Goal: Book appointment/travel/reservation

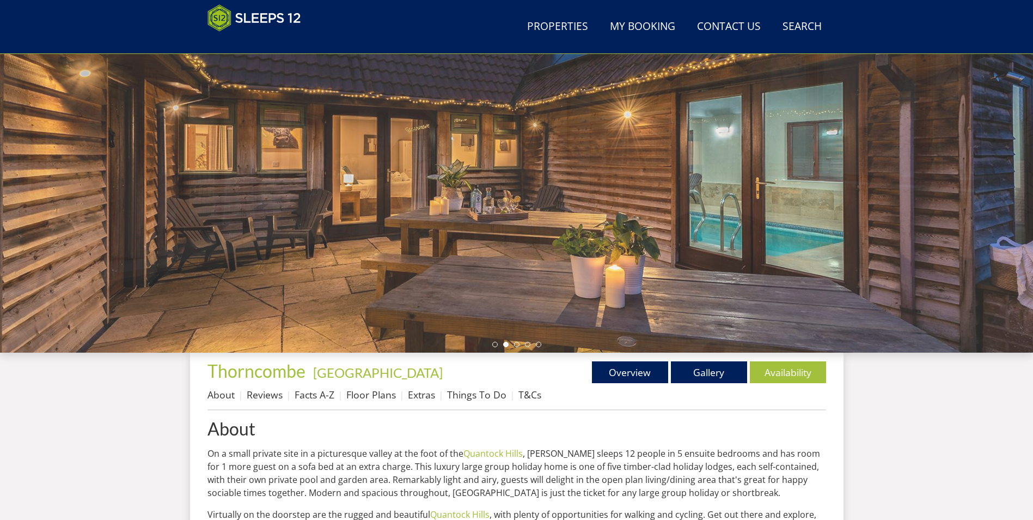
scroll to position [119, 0]
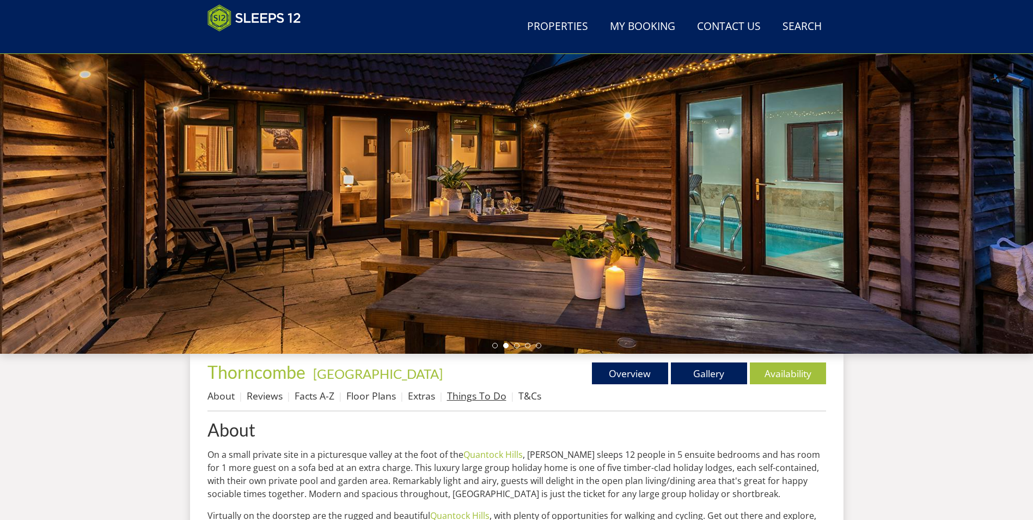
click at [469, 400] on link "Things To Do" at bounding box center [476, 395] width 59 height 13
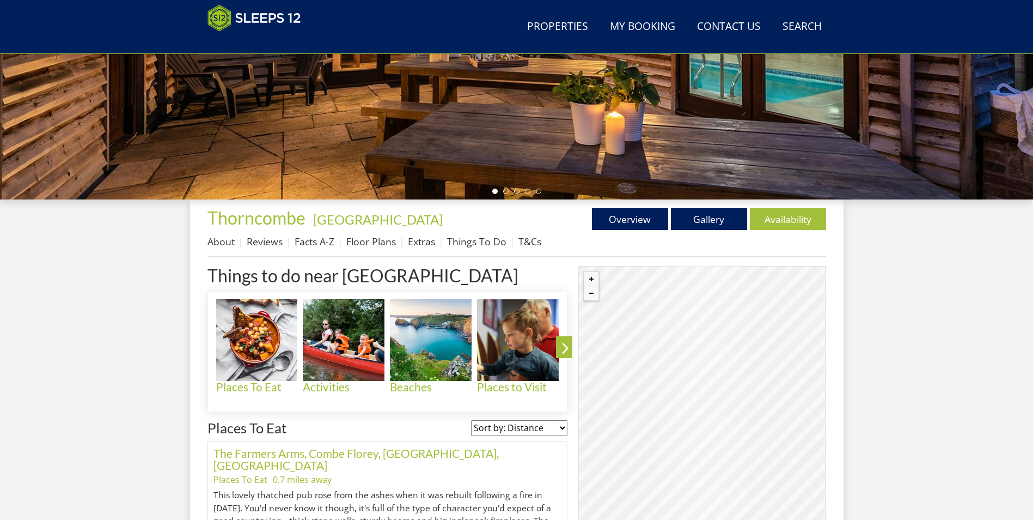
scroll to position [295, 0]
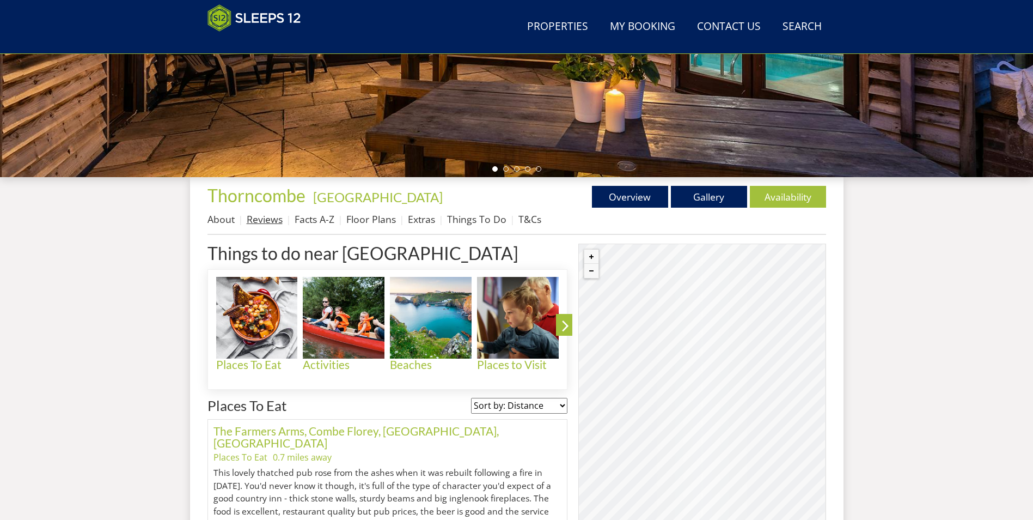
click at [251, 224] on link "Reviews" at bounding box center [265, 218] width 36 height 13
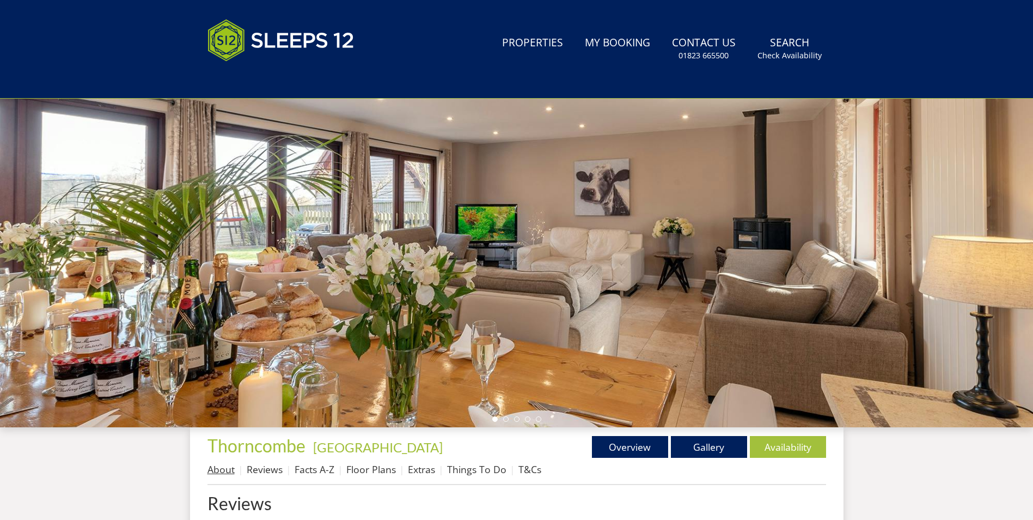
scroll to position [298, 0]
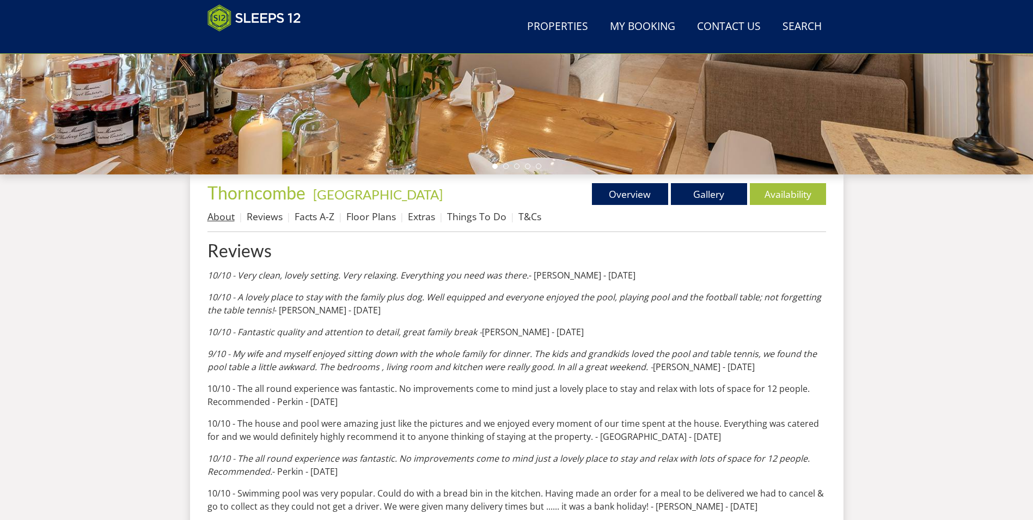
click at [215, 221] on link "About" at bounding box center [221, 216] width 27 height 13
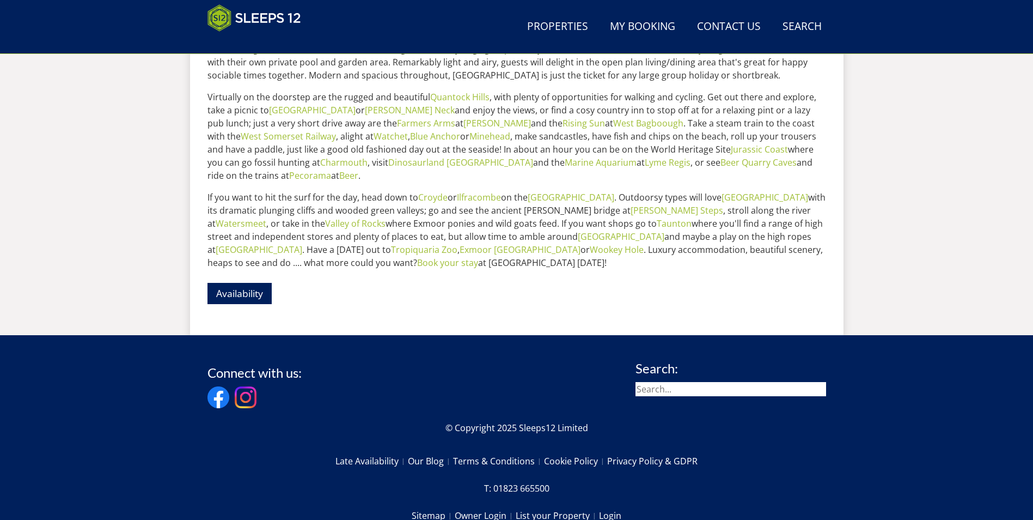
scroll to position [570, 0]
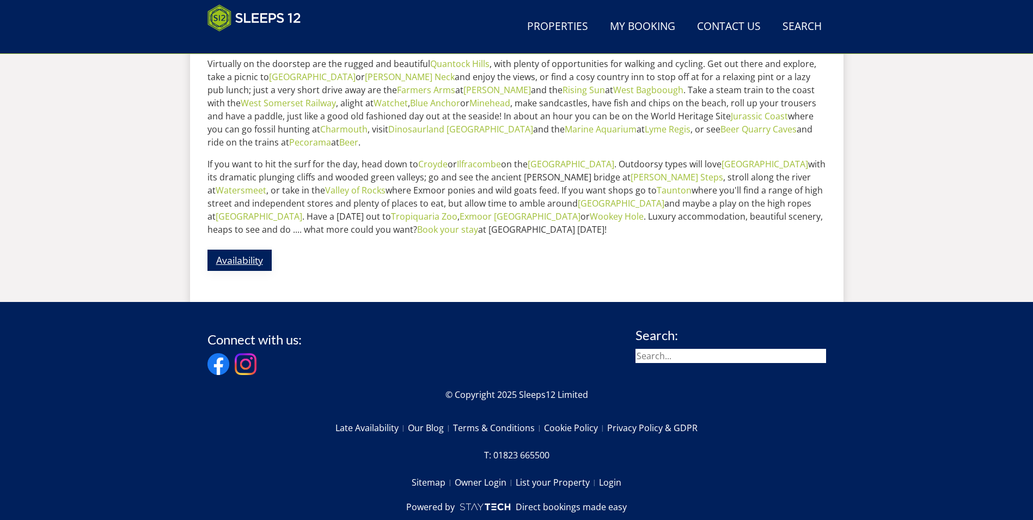
click at [250, 263] on link "Availability" at bounding box center [240, 260] width 64 height 21
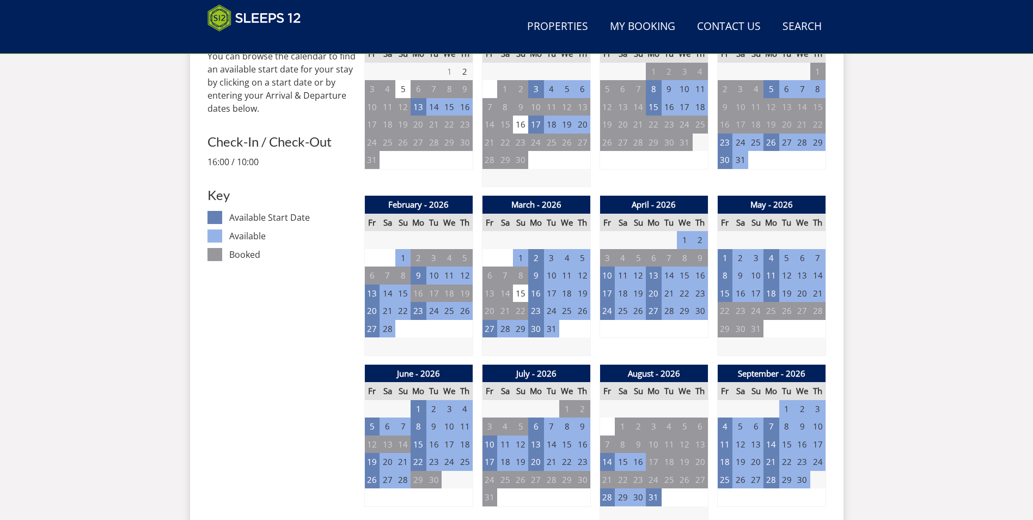
scroll to position [514, 0]
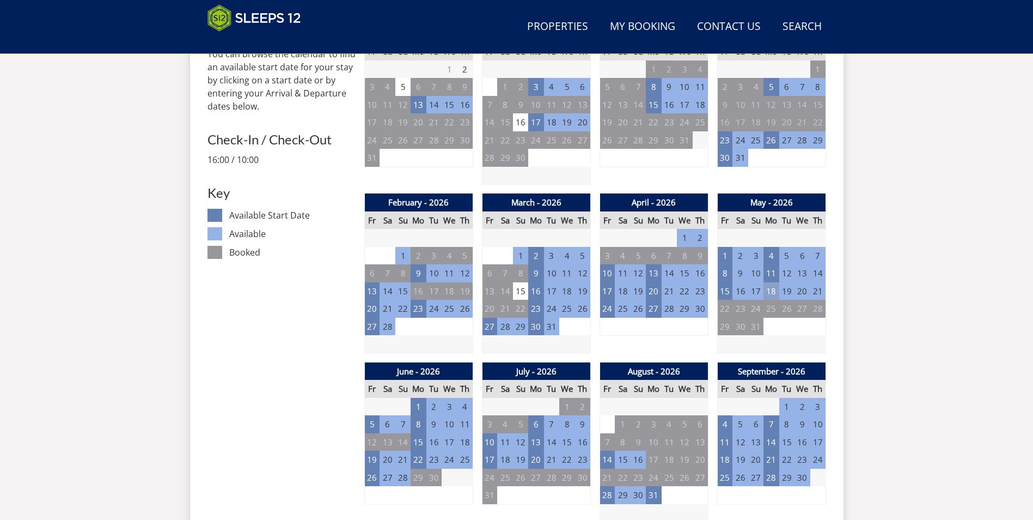
click at [769, 292] on td "18" at bounding box center [771, 291] width 15 height 18
click at [722, 293] on td "15" at bounding box center [724, 291] width 15 height 18
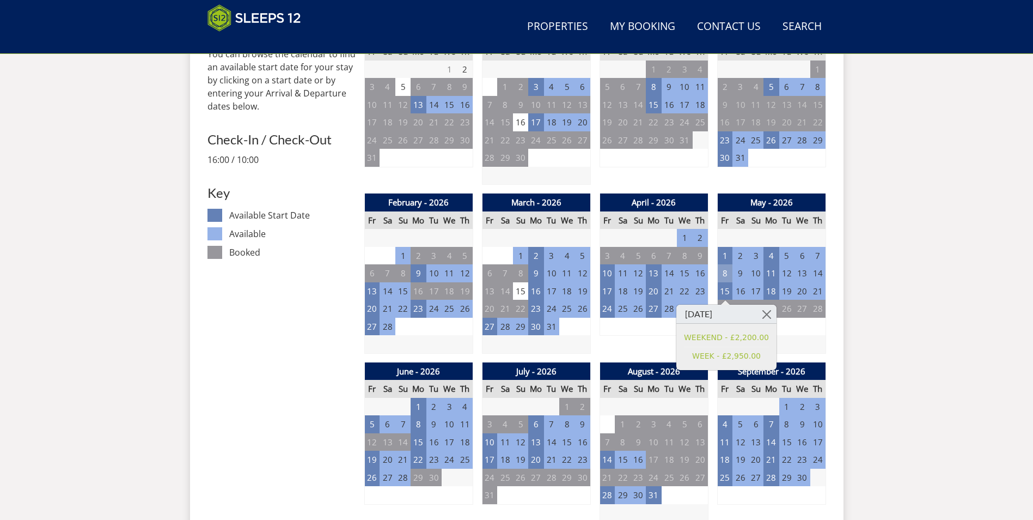
click at [720, 276] on td "8" at bounding box center [724, 273] width 15 height 18
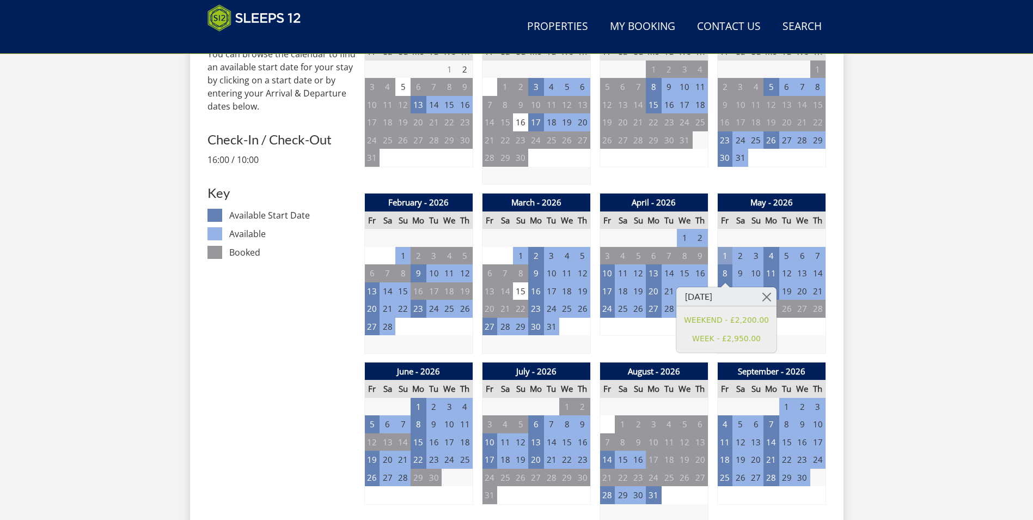
click at [721, 261] on td "1" at bounding box center [724, 256] width 15 height 18
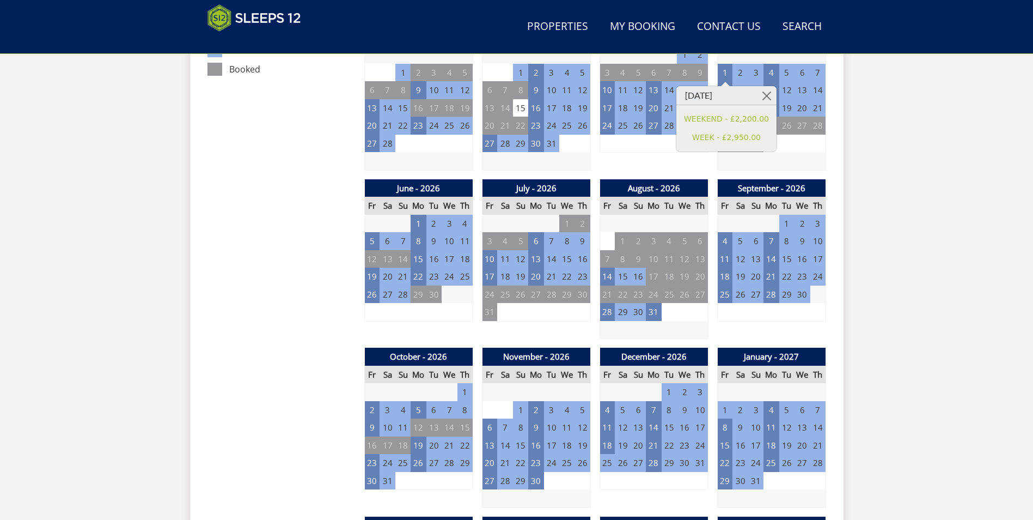
scroll to position [786, 0]
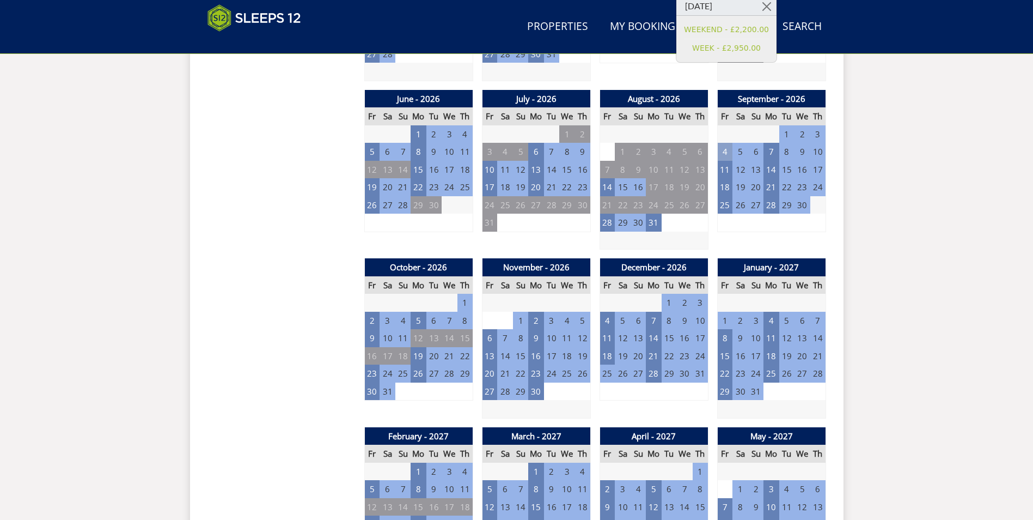
click at [727, 155] on td "4" at bounding box center [724, 152] width 15 height 18
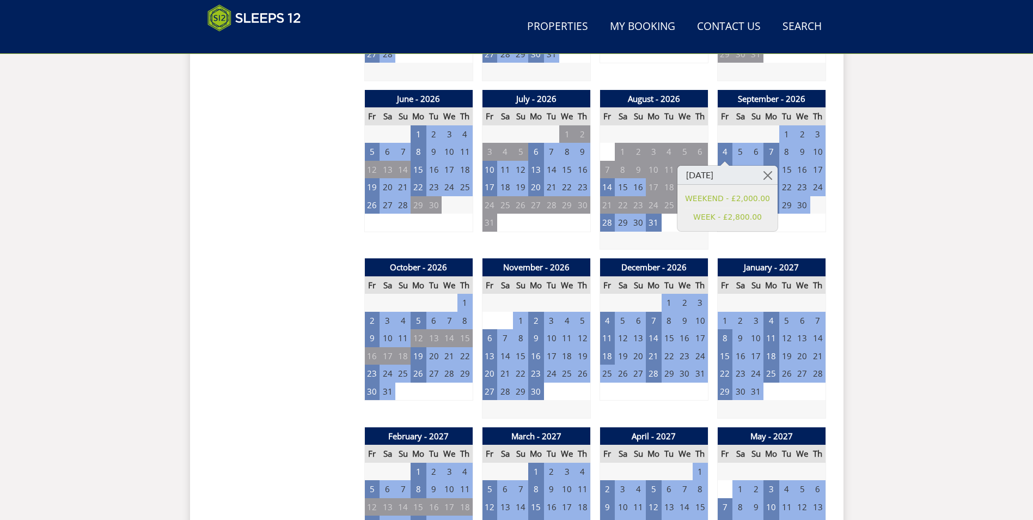
click at [725, 167] on h3 "[DATE]" at bounding box center [728, 175] width 100 height 19
click at [812, 235] on div "September - 2026 Fr Sa Su Mo Tu We Th 28 29 30 31 1 2 3 4 5 6 7 8 9 10 11 12" at bounding box center [771, 170] width 109 height 160
click at [718, 163] on td "11" at bounding box center [724, 170] width 15 height 18
click at [798, 223] on td "7" at bounding box center [802, 223] width 15 height 18
click at [725, 187] on td "18" at bounding box center [724, 187] width 15 height 18
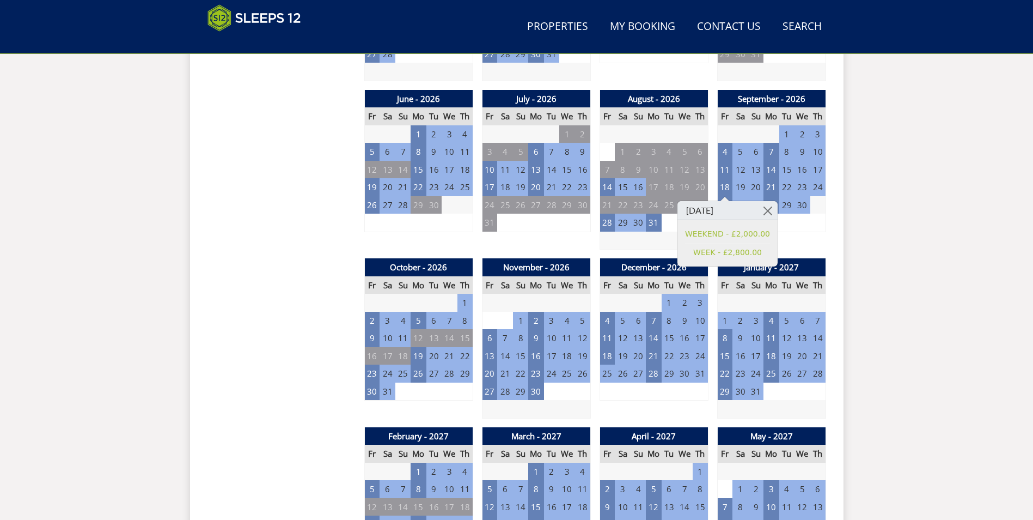
click at [729, 206] on td "25" at bounding box center [724, 205] width 15 height 18
click at [608, 187] on td "14" at bounding box center [607, 187] width 15 height 18
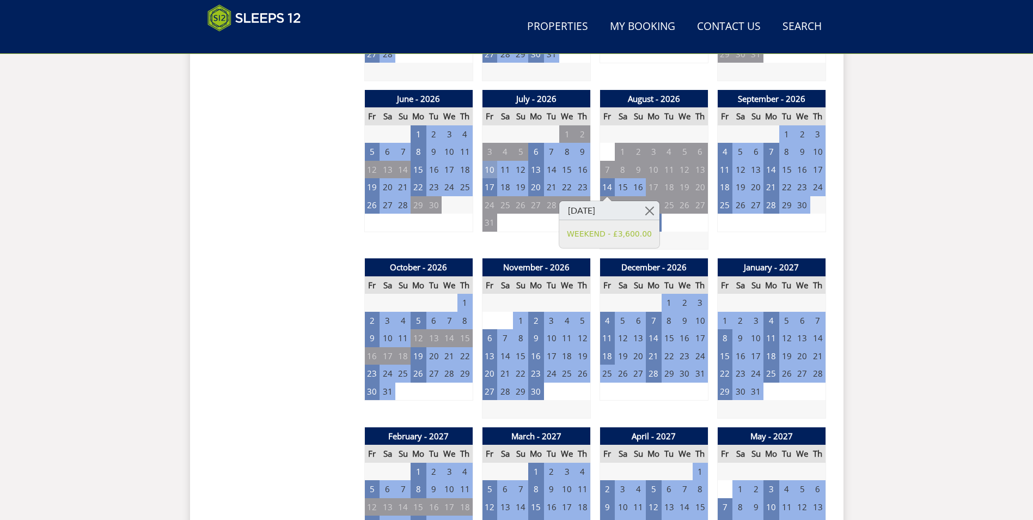
click at [487, 170] on td "10" at bounding box center [489, 170] width 15 height 18
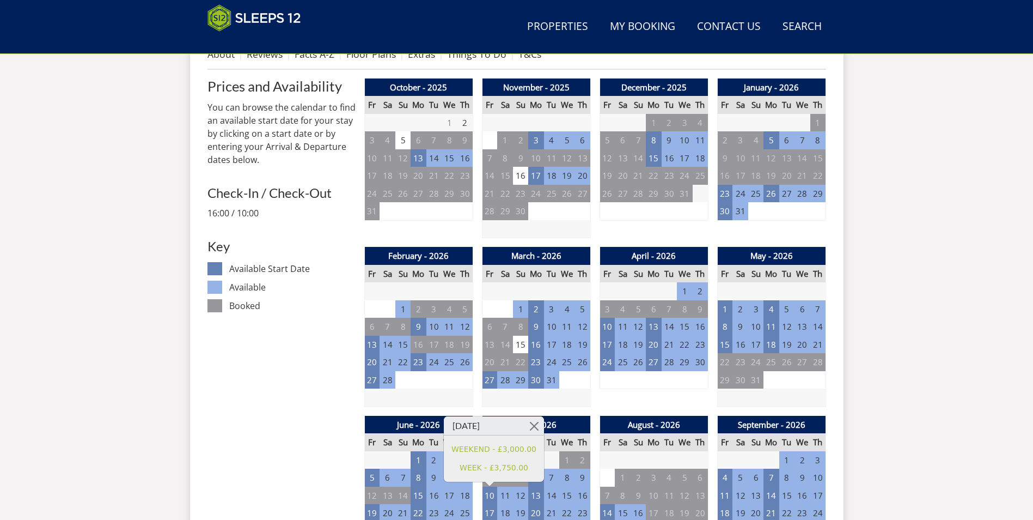
scroll to position [459, 0]
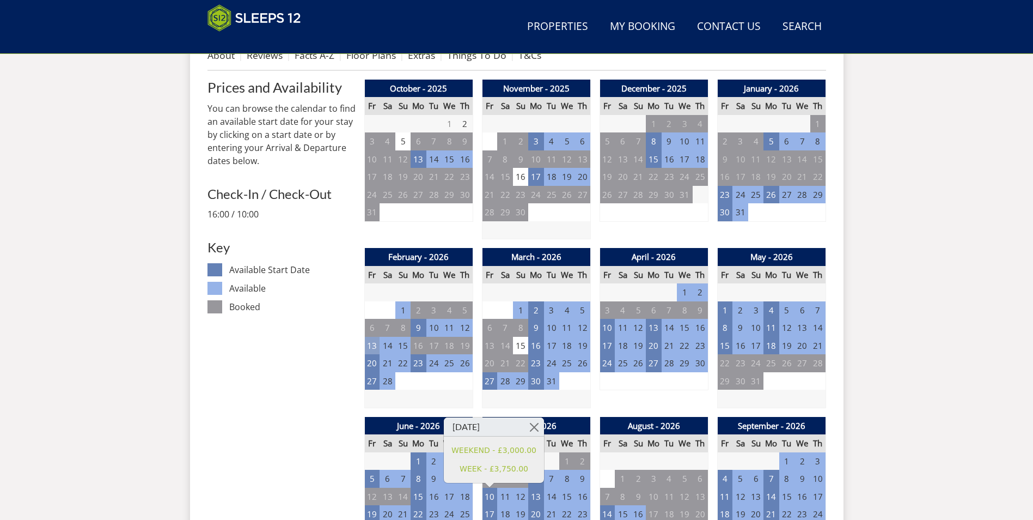
click at [377, 343] on td "13" at bounding box center [371, 346] width 15 height 18
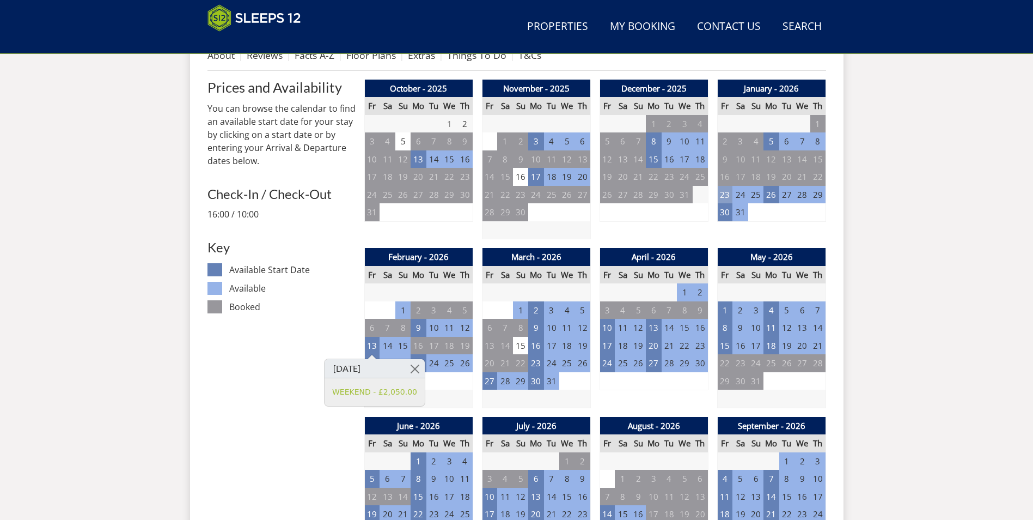
click at [728, 201] on td "23" at bounding box center [724, 195] width 15 height 18
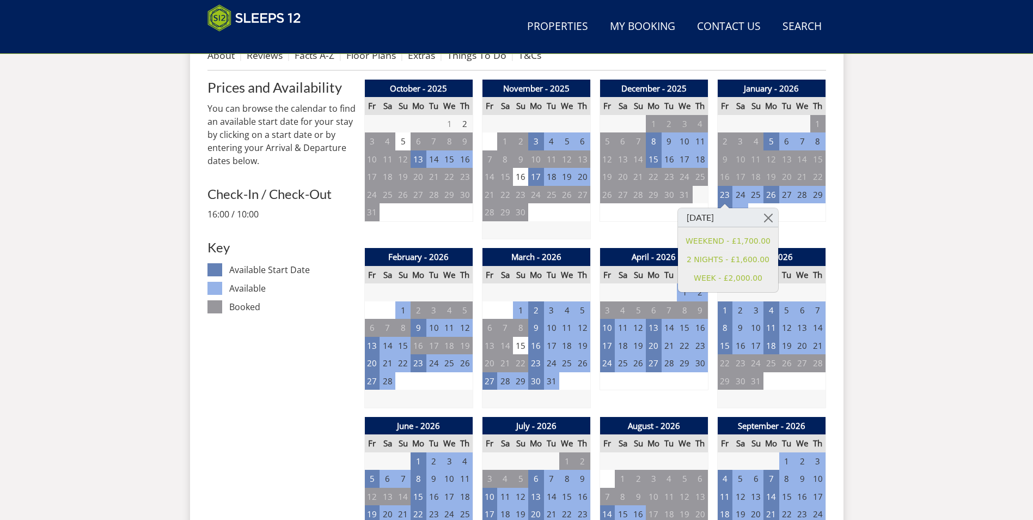
click at [802, 214] on td "4" at bounding box center [802, 212] width 15 height 18
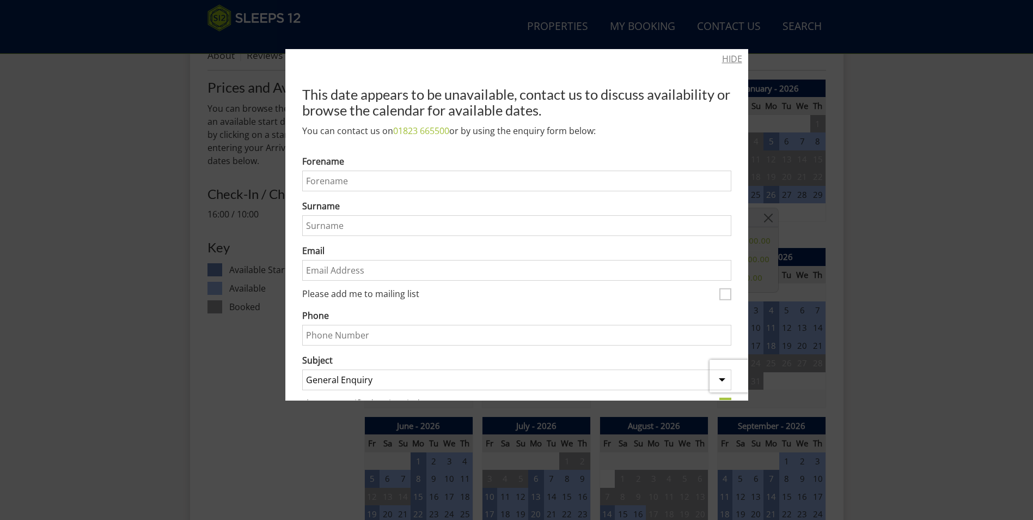
click at [728, 58] on link "HIDE" at bounding box center [732, 58] width 20 height 13
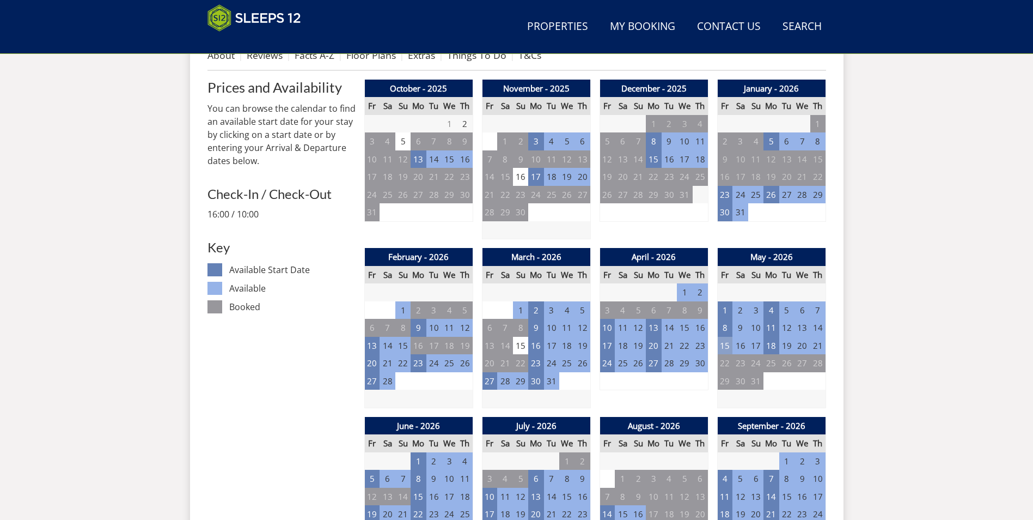
click at [722, 340] on td "15" at bounding box center [724, 346] width 15 height 18
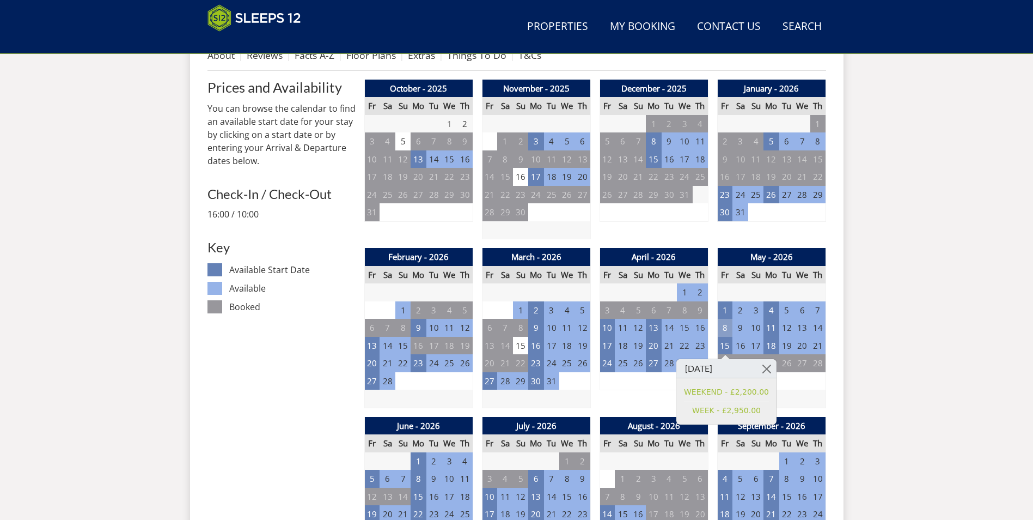
click at [729, 333] on td "8" at bounding box center [724, 328] width 15 height 18
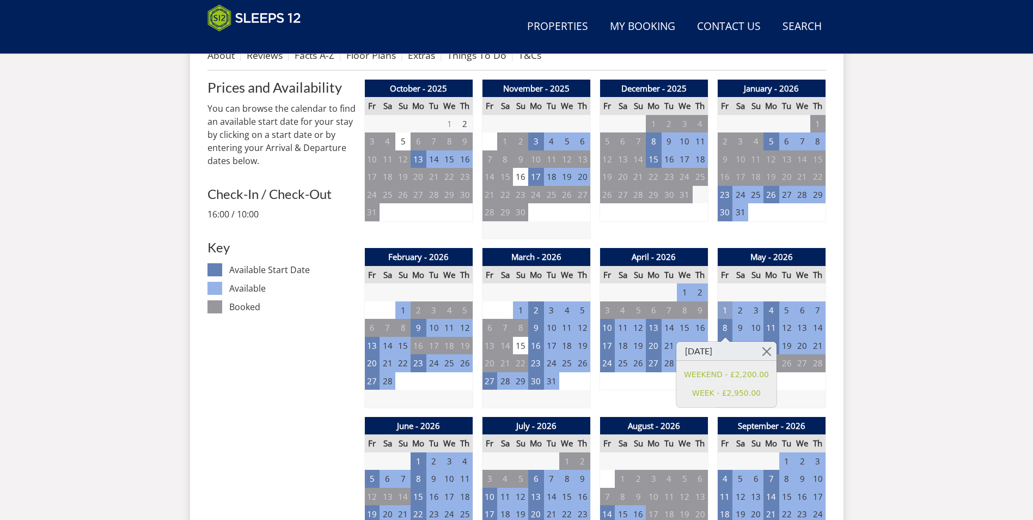
click at [725, 313] on td "1" at bounding box center [724, 310] width 15 height 18
click at [775, 347] on td "18" at bounding box center [771, 346] width 15 height 18
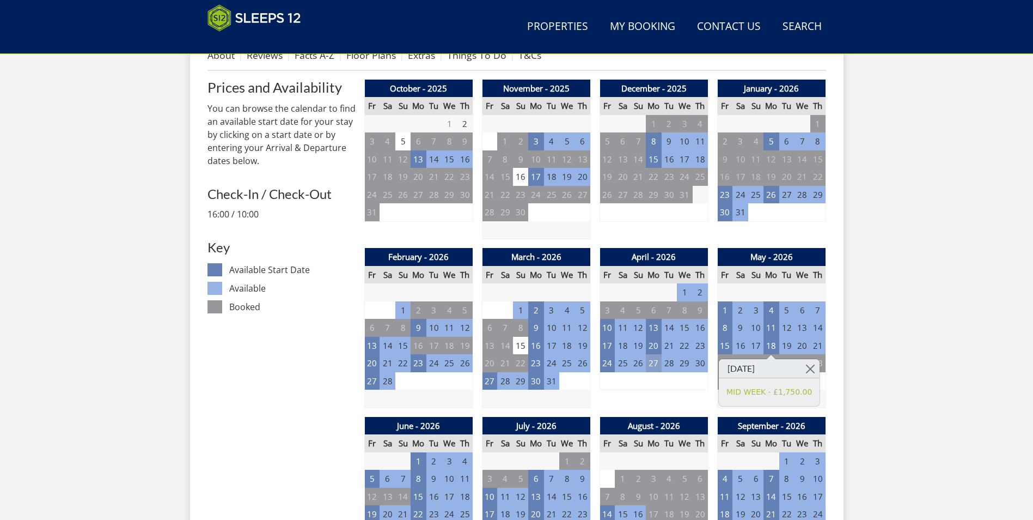
click at [653, 361] on td "27" at bounding box center [653, 363] width 15 height 18
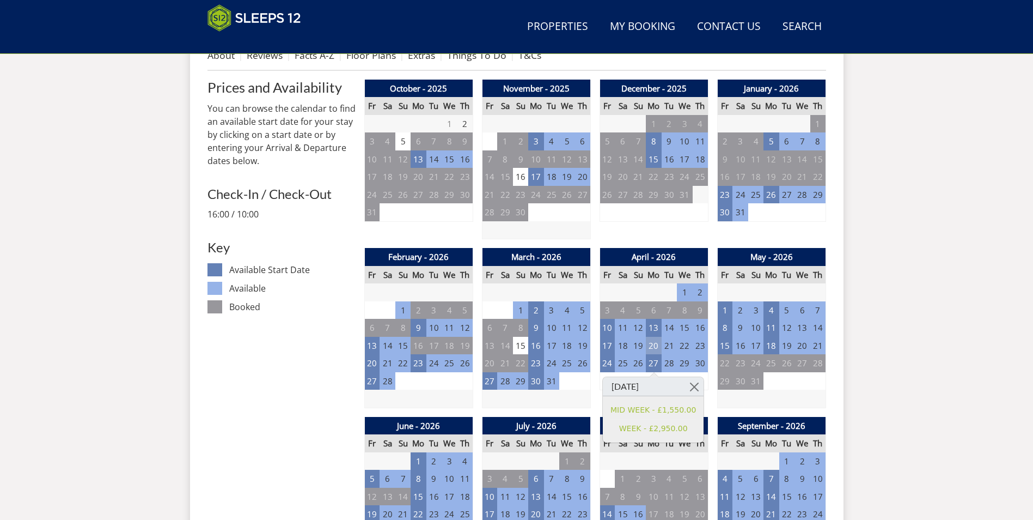
click at [654, 346] on td "20" at bounding box center [653, 346] width 15 height 18
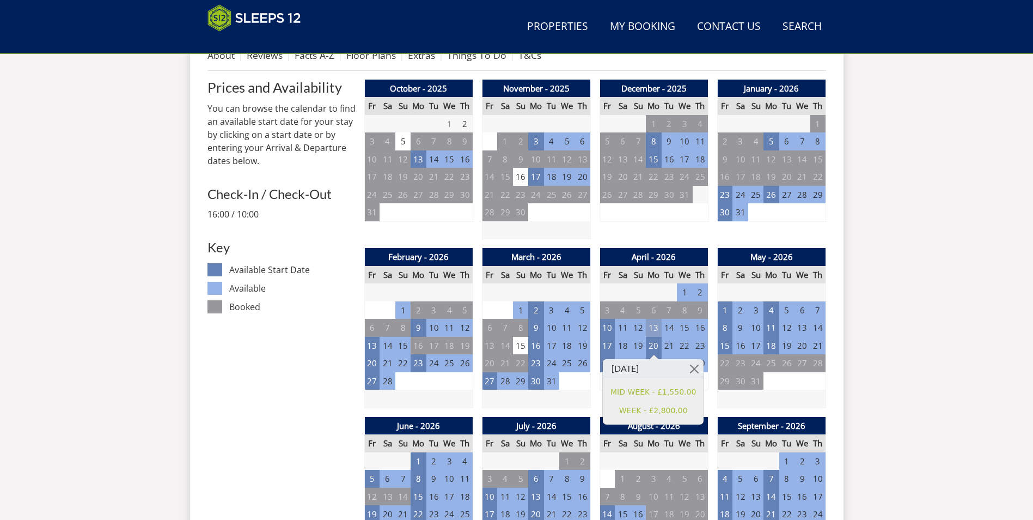
click at [657, 325] on td "13" at bounding box center [653, 328] width 15 height 18
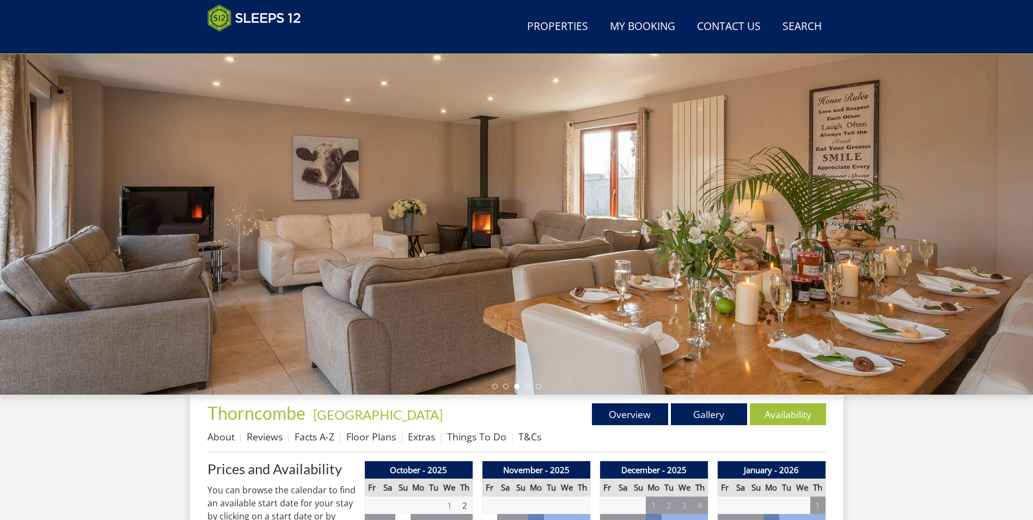
scroll to position [405, 0]
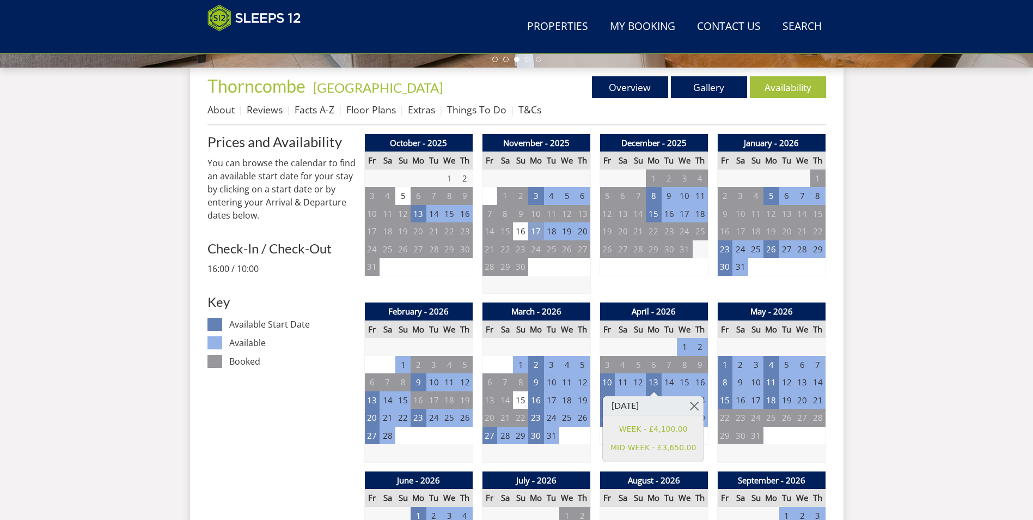
click at [531, 235] on td "17" at bounding box center [535, 231] width 15 height 18
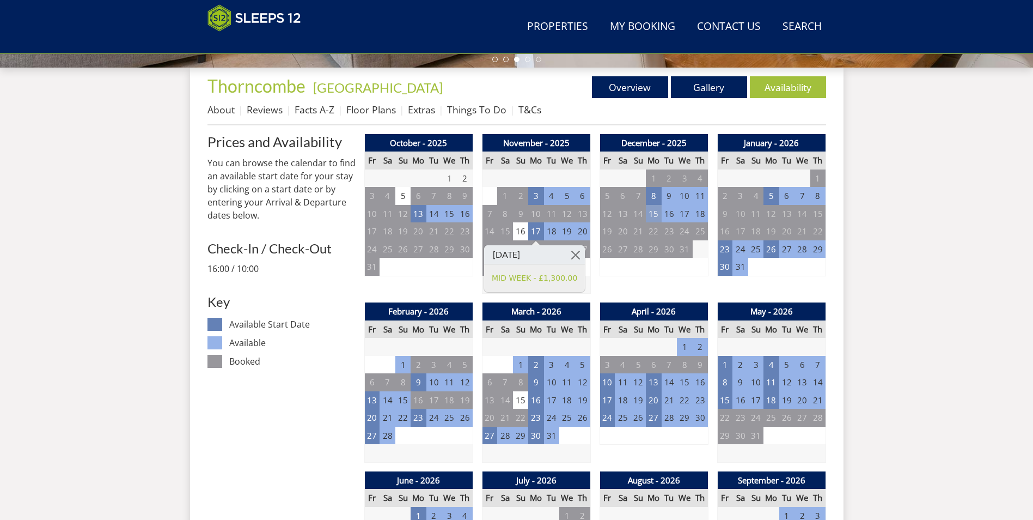
click at [653, 216] on td "15" at bounding box center [653, 214] width 15 height 18
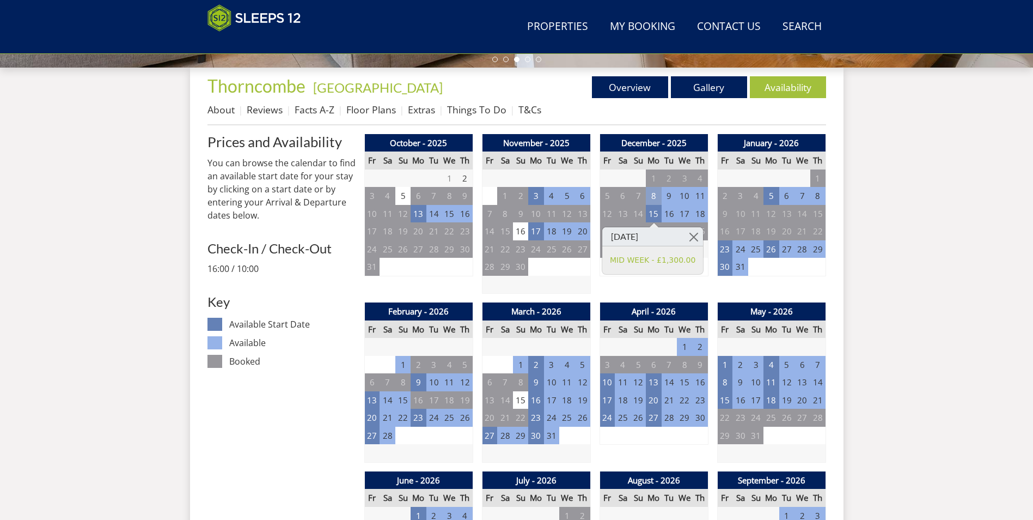
click at [654, 204] on td "8" at bounding box center [653, 196] width 15 height 18
click at [776, 194] on td "5" at bounding box center [771, 196] width 15 height 18
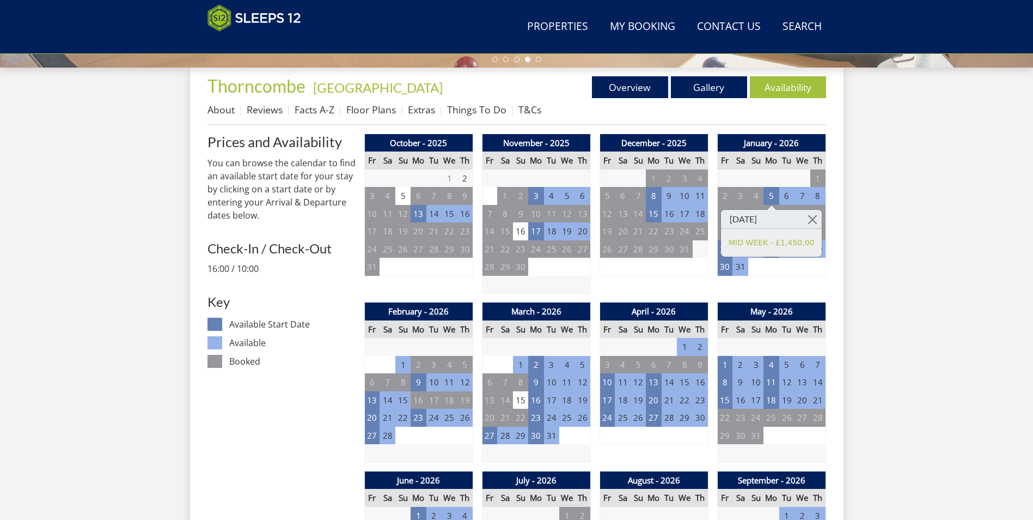
click at [809, 281] on div "January - 2026 Fr Sa Su Mo Tu We Th 26 27 28 29 30 31 1 2 3 4 5 6 7 8 9 10" at bounding box center [771, 214] width 109 height 160
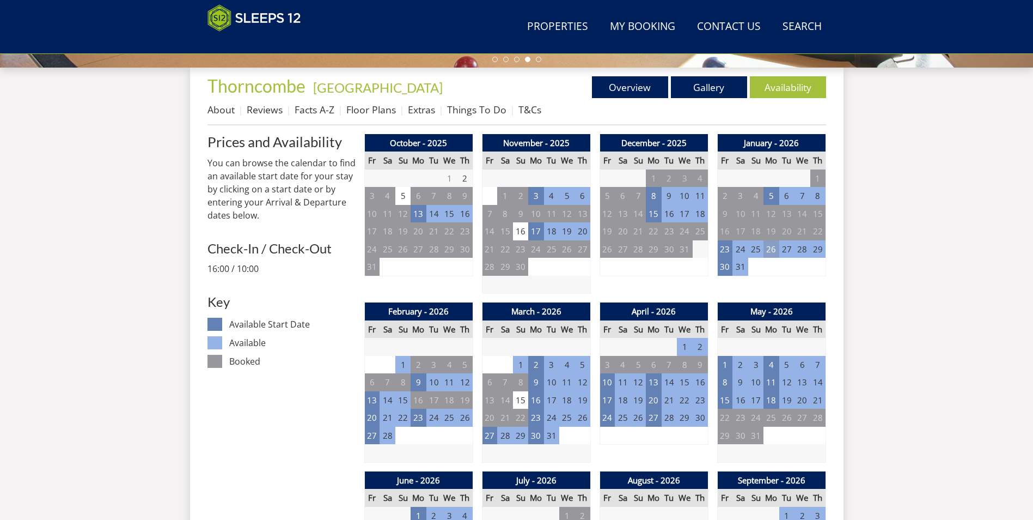
click at [774, 250] on td "26" at bounding box center [771, 249] width 15 height 18
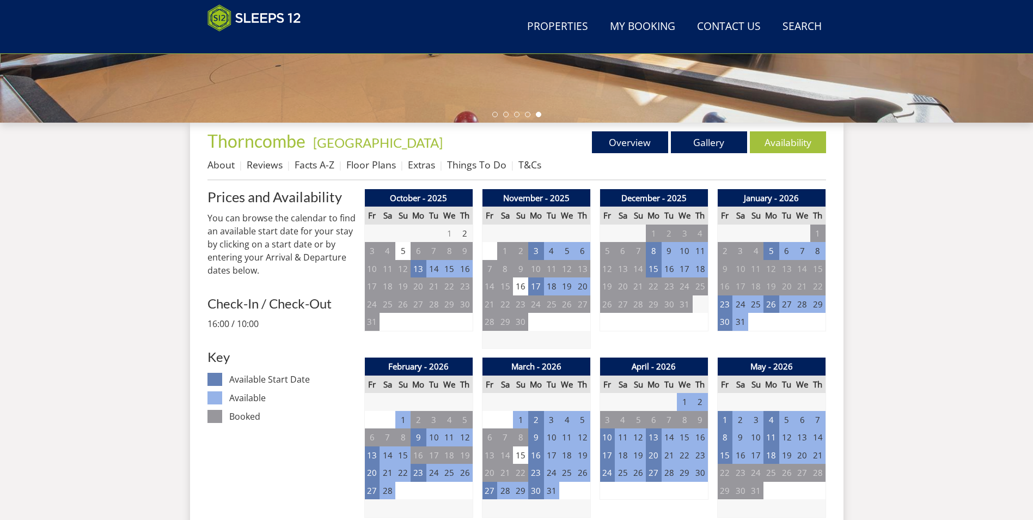
scroll to position [241, 0]
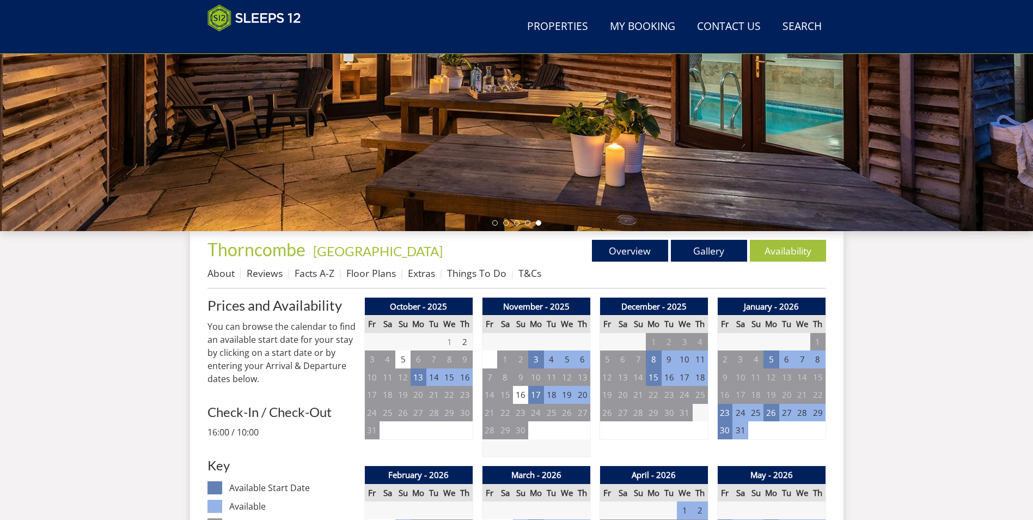
click at [235, 275] on li "About" at bounding box center [227, 273] width 39 height 19
click at [232, 275] on link "About" at bounding box center [221, 272] width 27 height 13
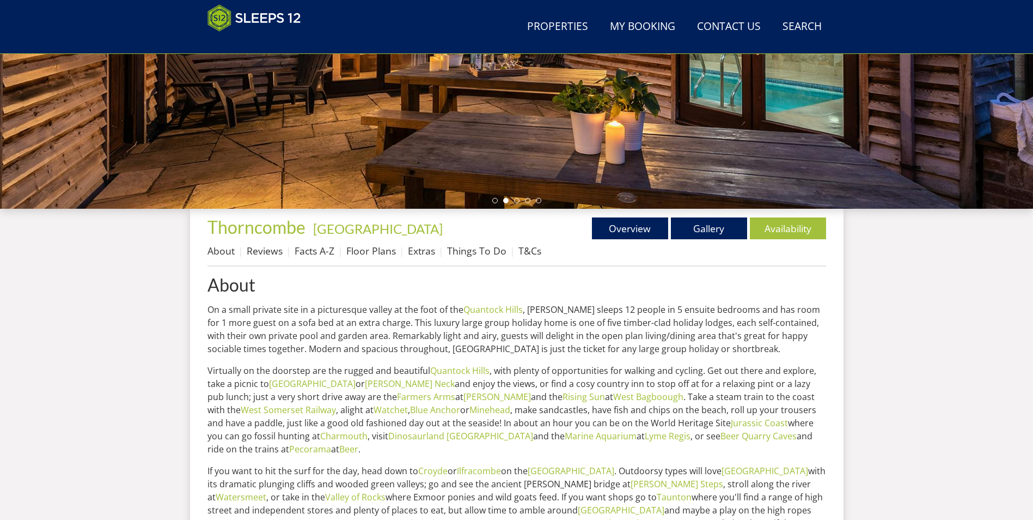
scroll to position [238, 0]
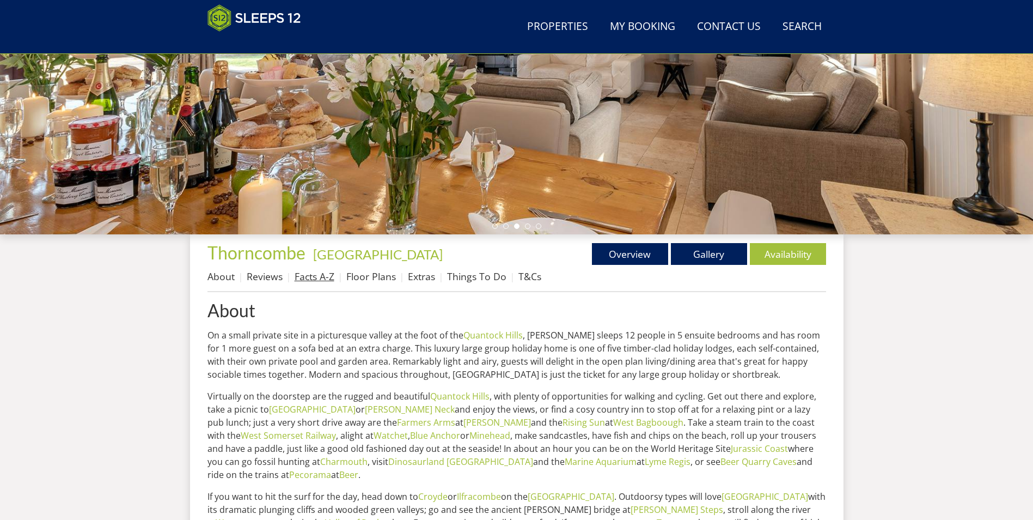
click at [327, 278] on link "Facts A-Z" at bounding box center [315, 276] width 40 height 13
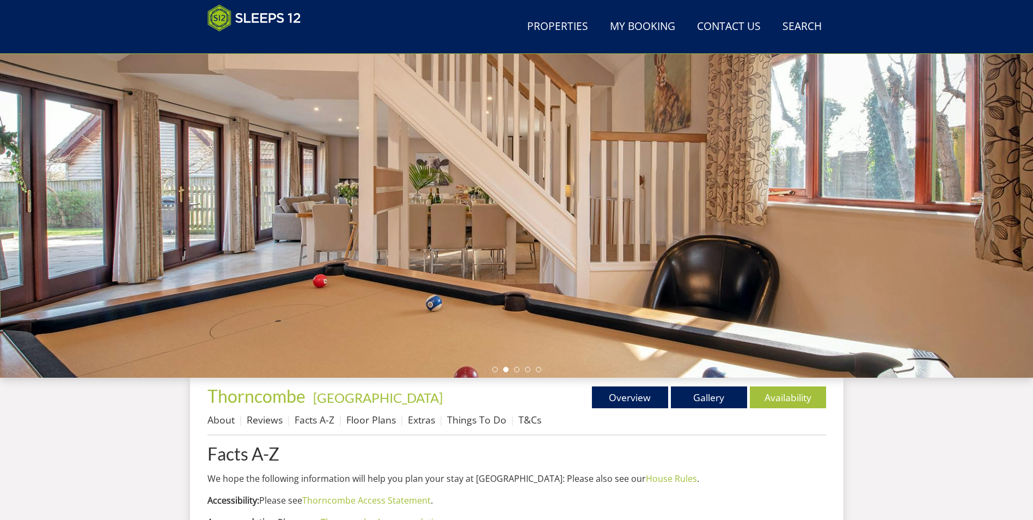
scroll to position [189, 0]
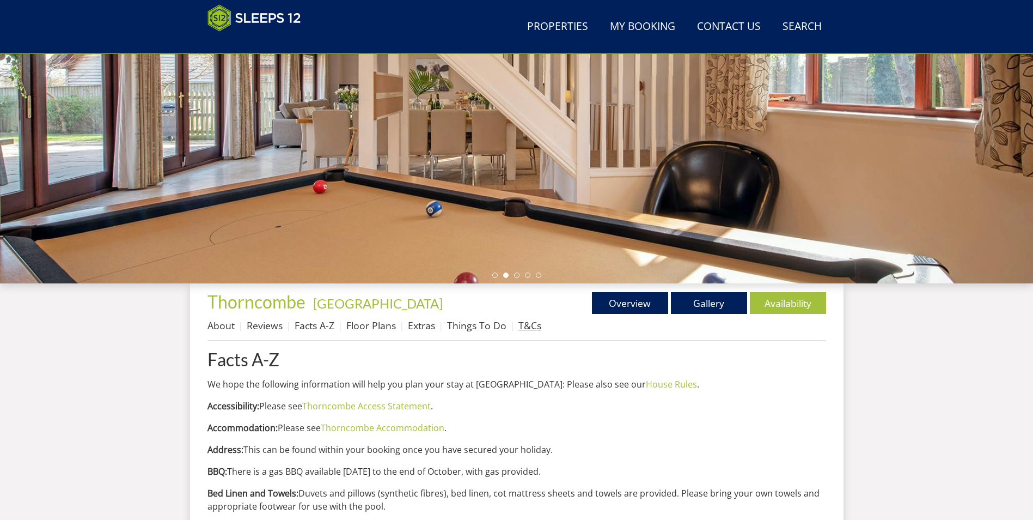
click at [527, 324] on link "T&Cs" at bounding box center [530, 325] width 23 height 13
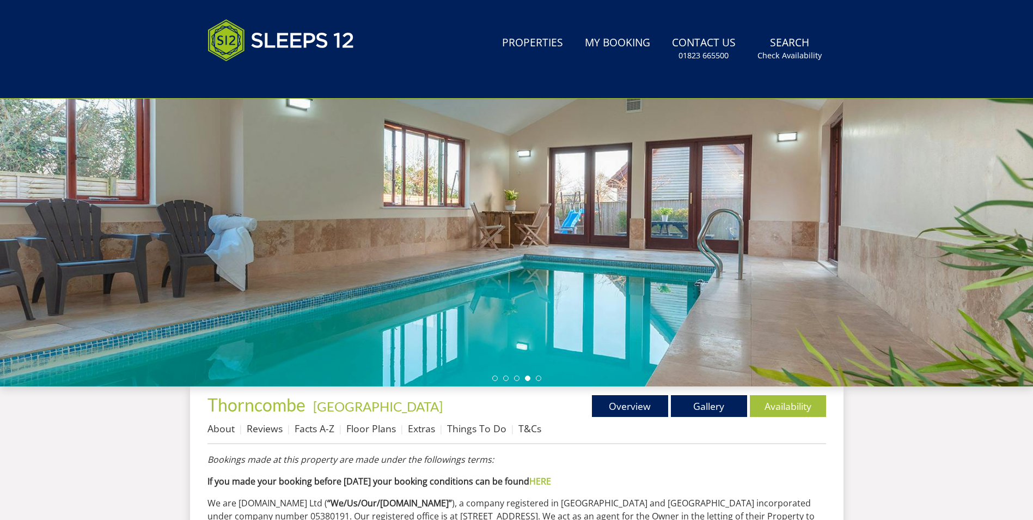
scroll to position [244, 0]
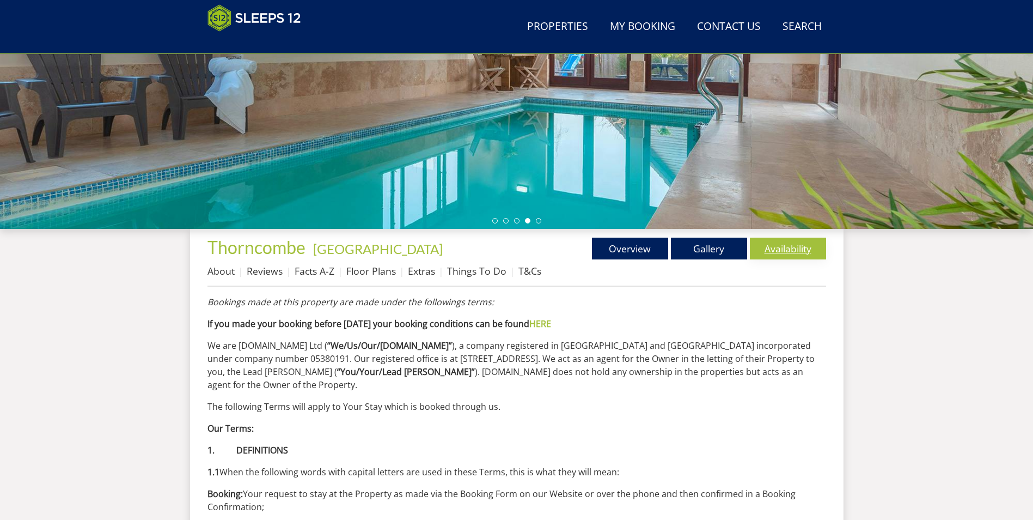
click at [764, 250] on link "Availability" at bounding box center [788, 249] width 76 height 22
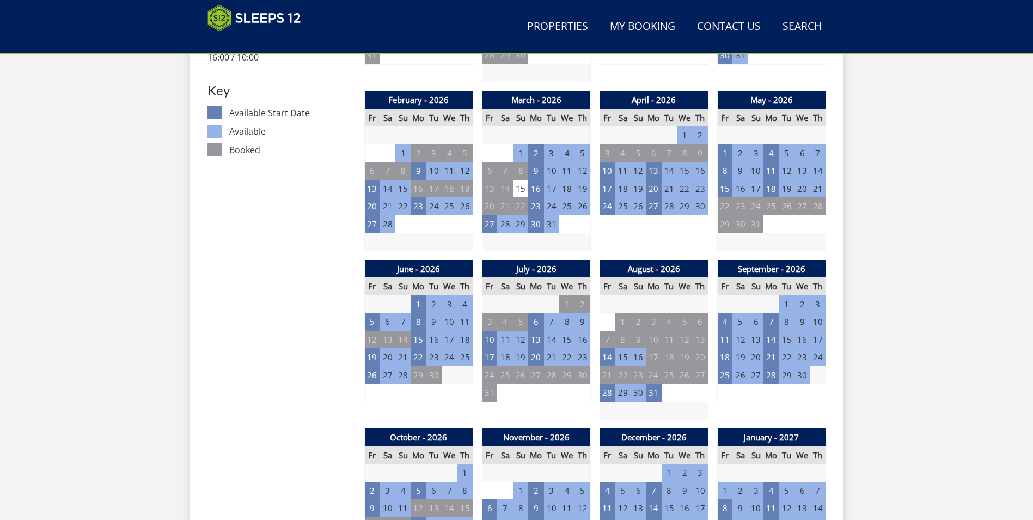
scroll to position [619, 0]
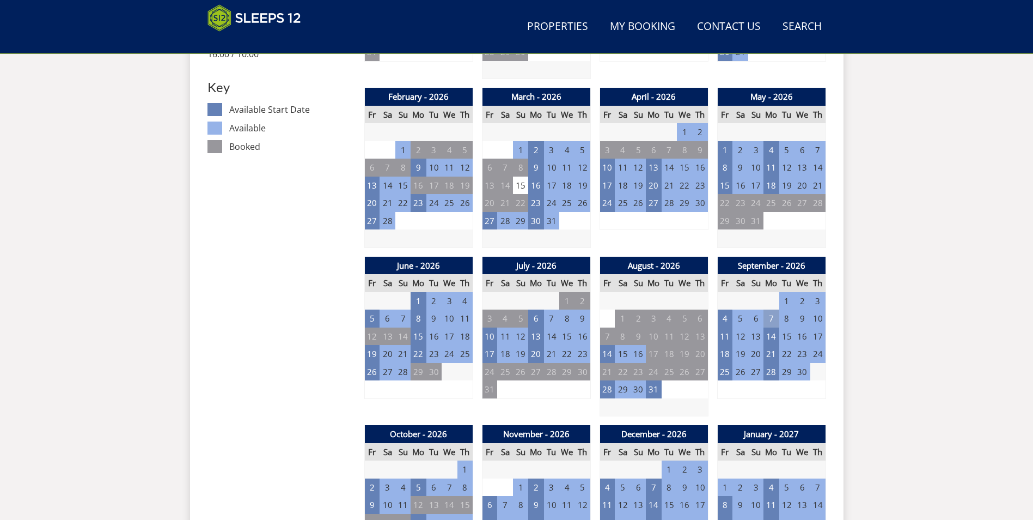
click at [767, 319] on td "7" at bounding box center [771, 318] width 15 height 18
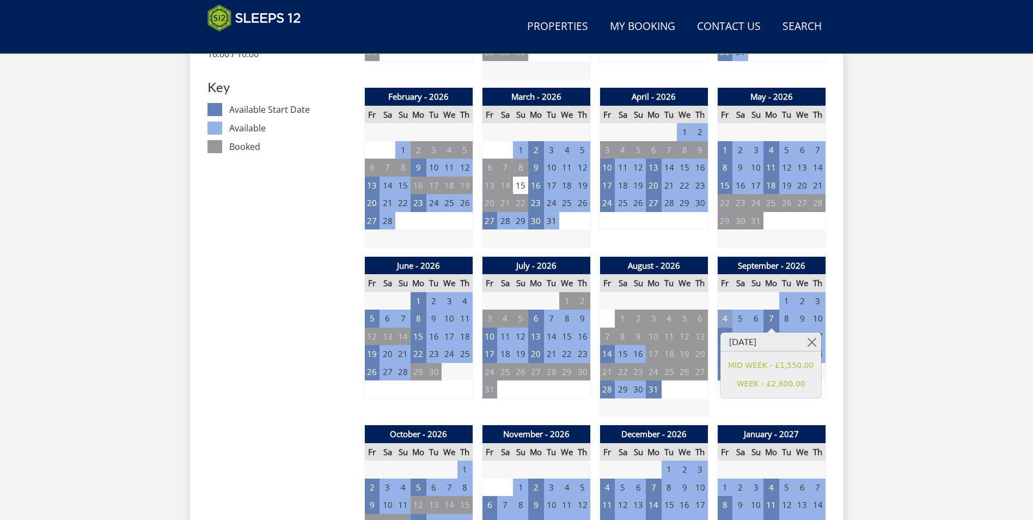
click at [725, 318] on td "4" at bounding box center [724, 318] width 15 height 18
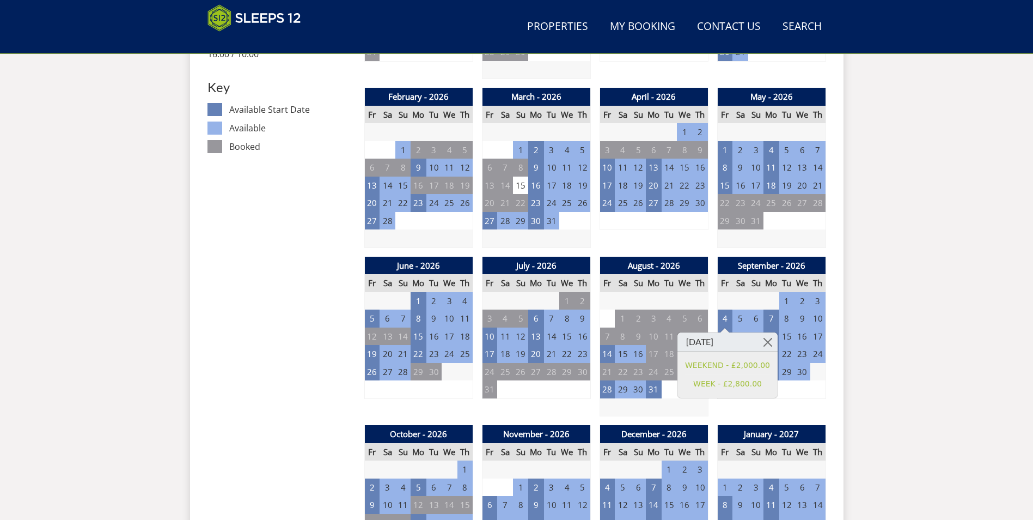
scroll to position [674, 0]
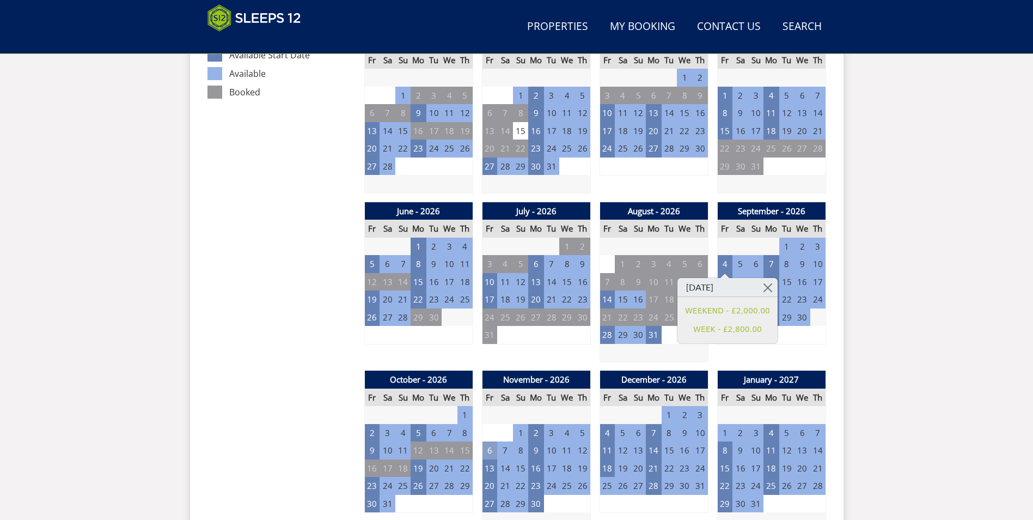
click at [489, 449] on td "6" at bounding box center [489, 450] width 15 height 18
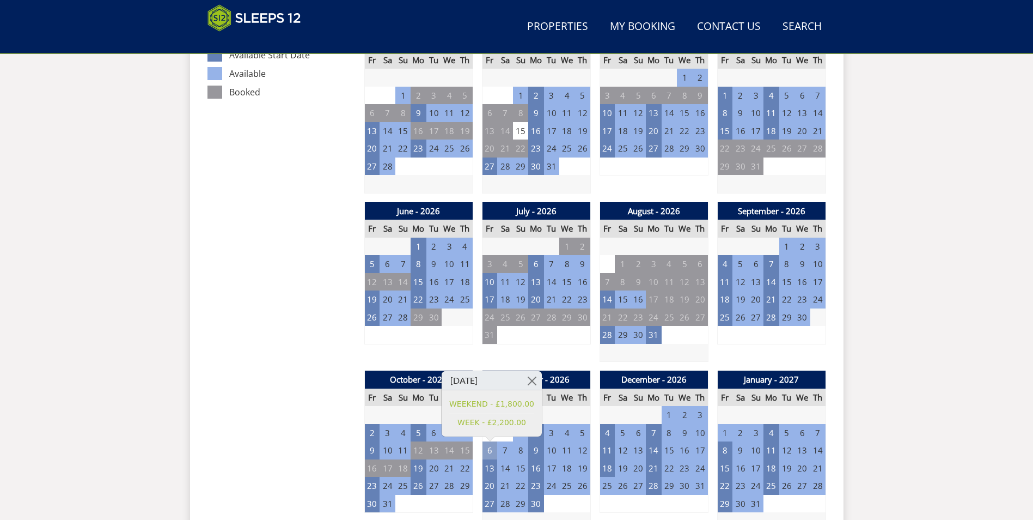
click at [491, 456] on td "6" at bounding box center [489, 450] width 15 height 18
click at [489, 465] on td "13" at bounding box center [489, 468] width 15 height 18
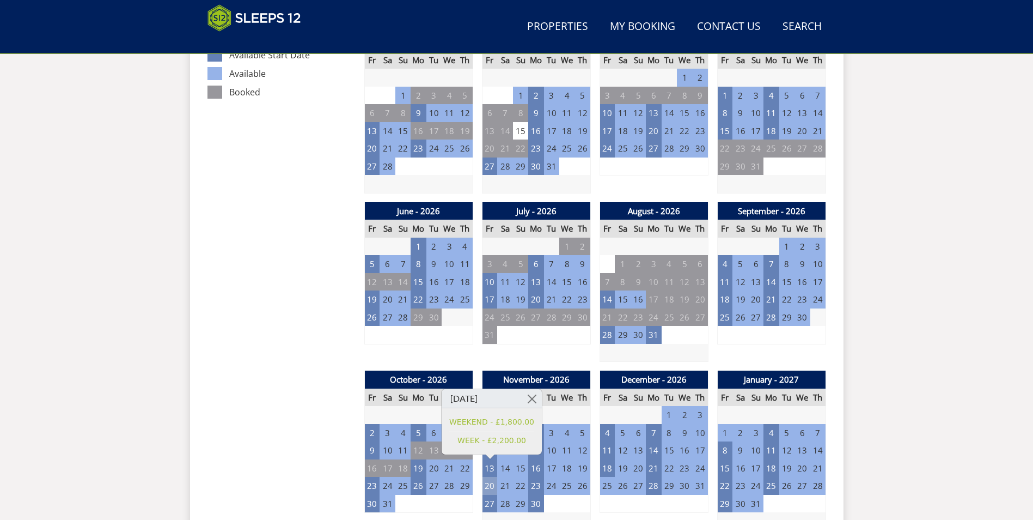
click at [491, 482] on td "20" at bounding box center [489, 486] width 15 height 18
click at [490, 495] on td "27" at bounding box center [489, 504] width 15 height 18
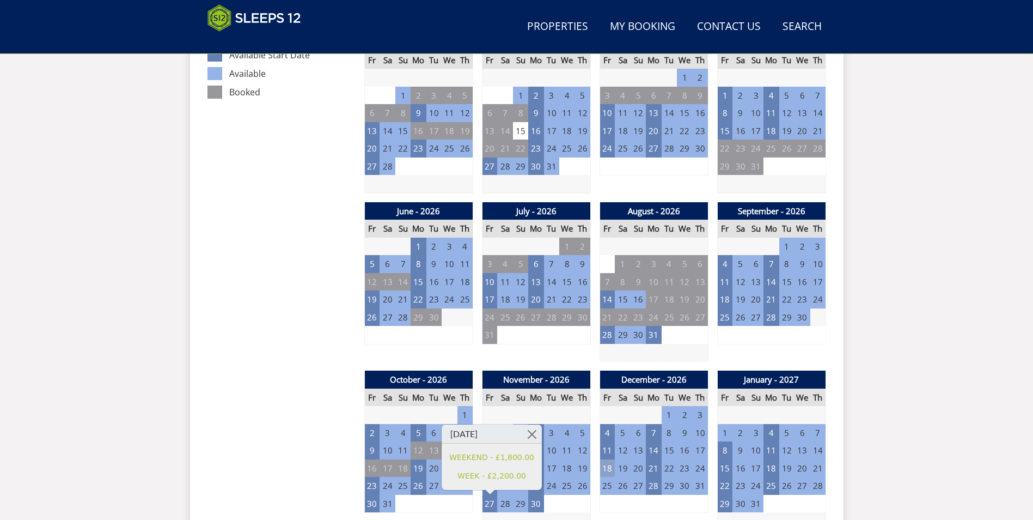
click at [609, 472] on td "18" at bounding box center [607, 468] width 15 height 18
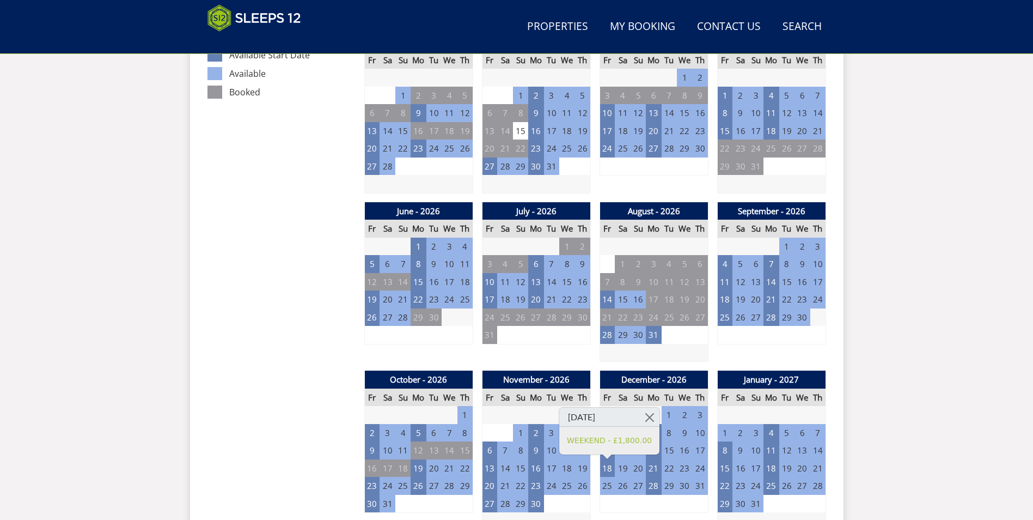
click at [613, 485] on td "25" at bounding box center [607, 486] width 15 height 18
click at [604, 452] on td "11" at bounding box center [607, 450] width 15 height 18
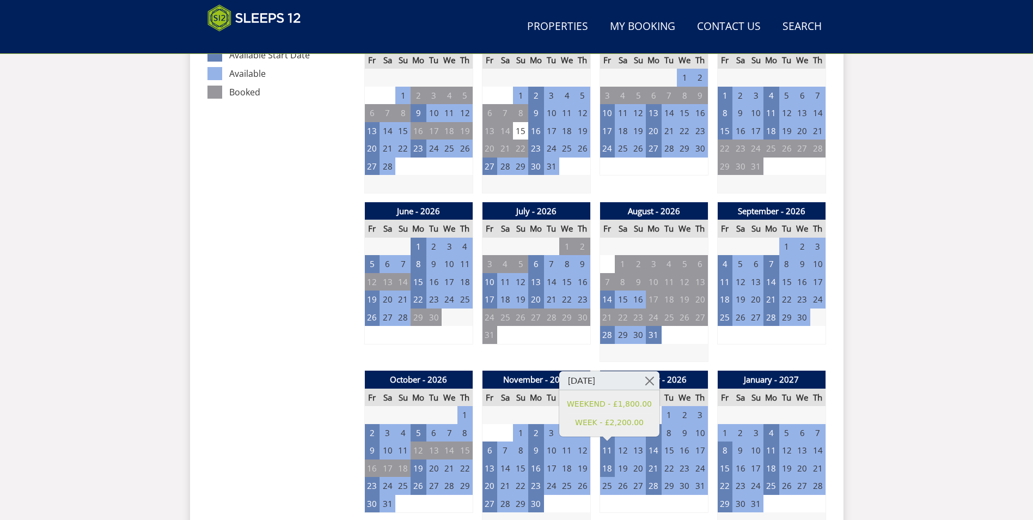
click at [638, 449] on td "13" at bounding box center [638, 450] width 15 height 18
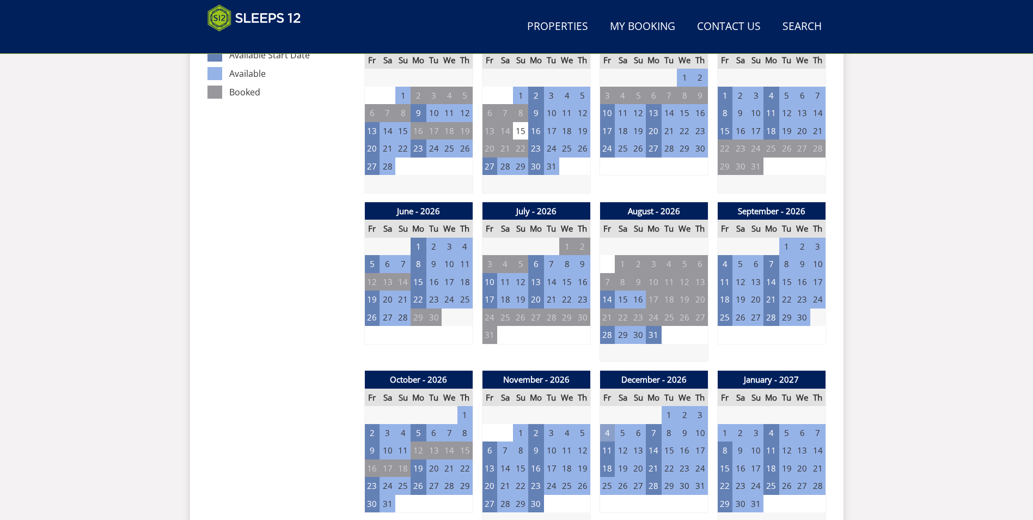
click at [611, 439] on td "4" at bounding box center [607, 433] width 15 height 18
click at [642, 436] on td "6" at bounding box center [638, 433] width 15 height 18
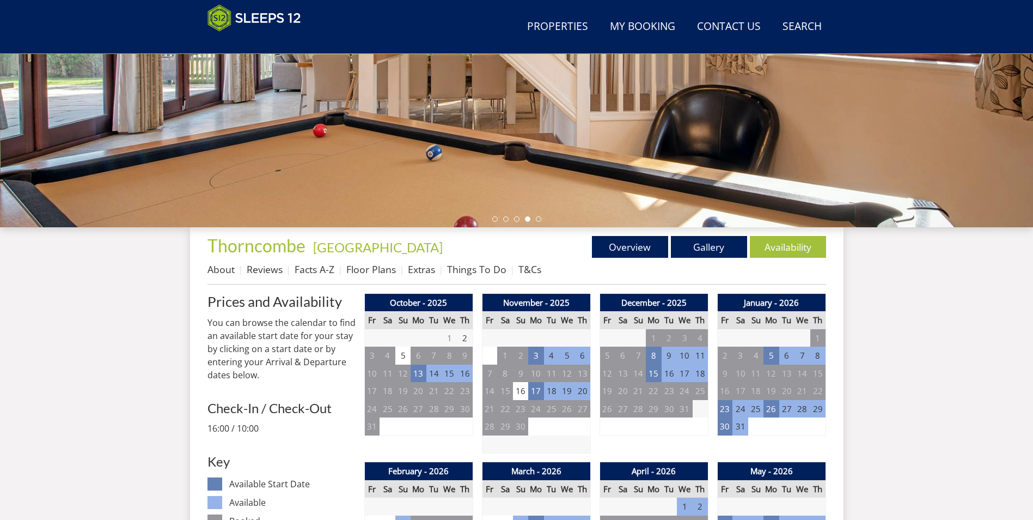
scroll to position [20, 0]
